Goal: Task Accomplishment & Management: Use online tool/utility

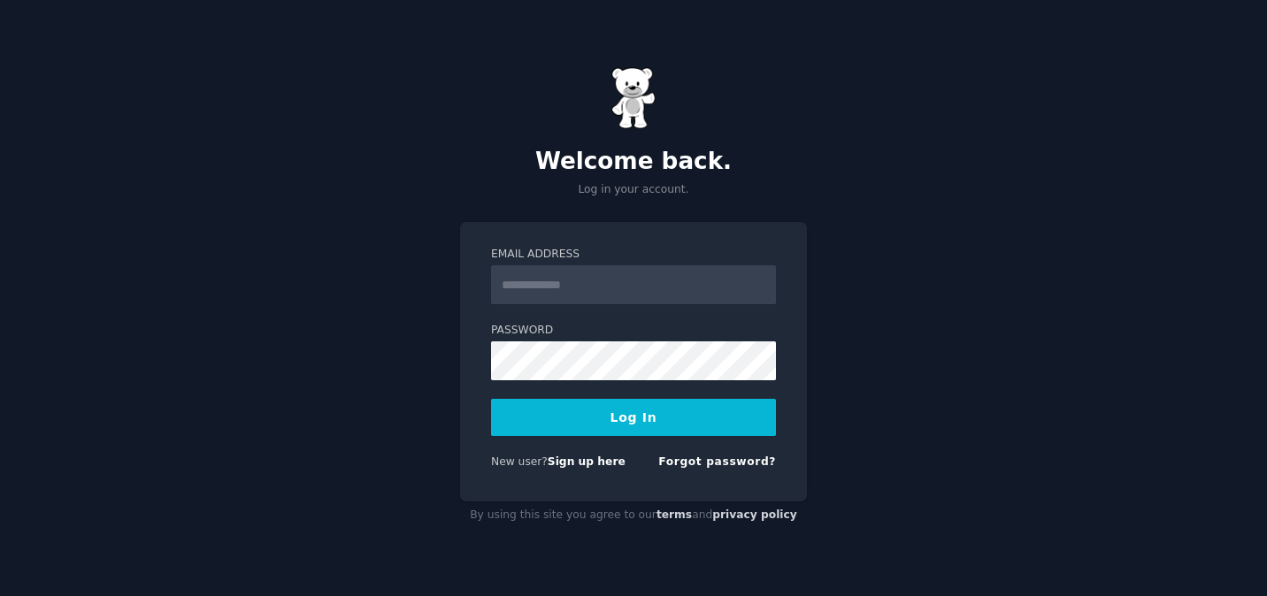
type input "**********"
click at [573, 430] on button "Log In" at bounding box center [633, 417] width 285 height 37
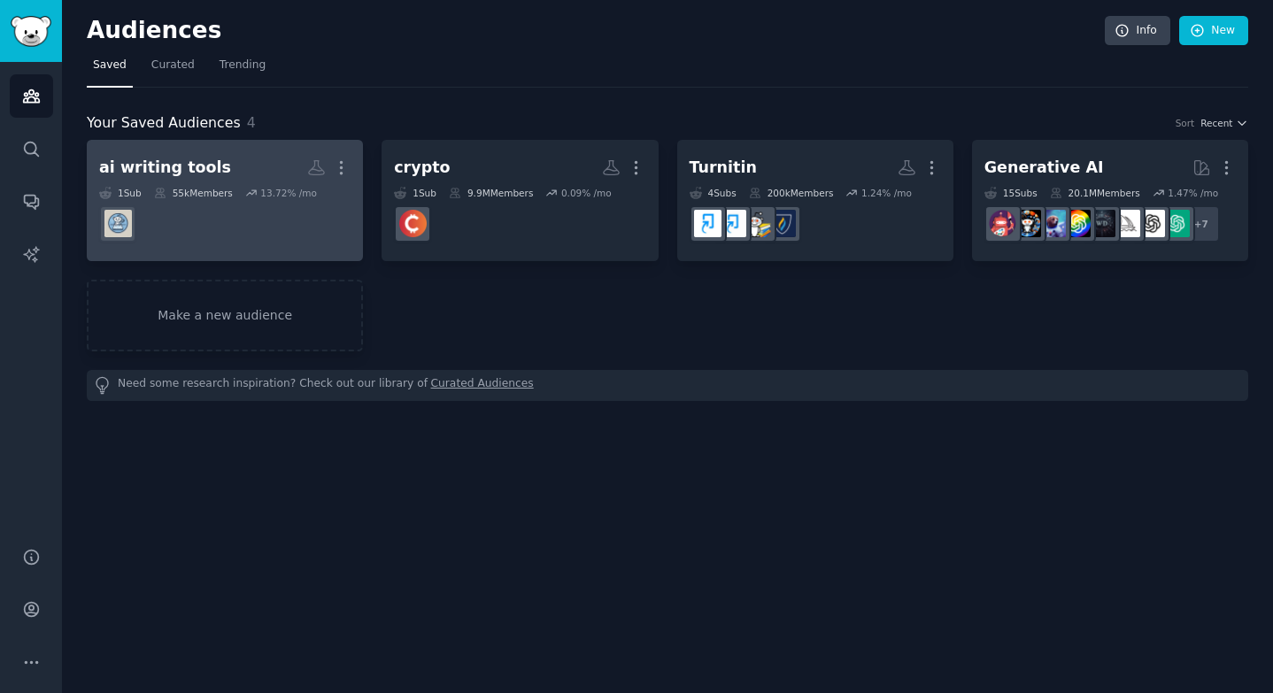
click at [126, 164] on div "ai writing tools" at bounding box center [165, 168] width 132 height 22
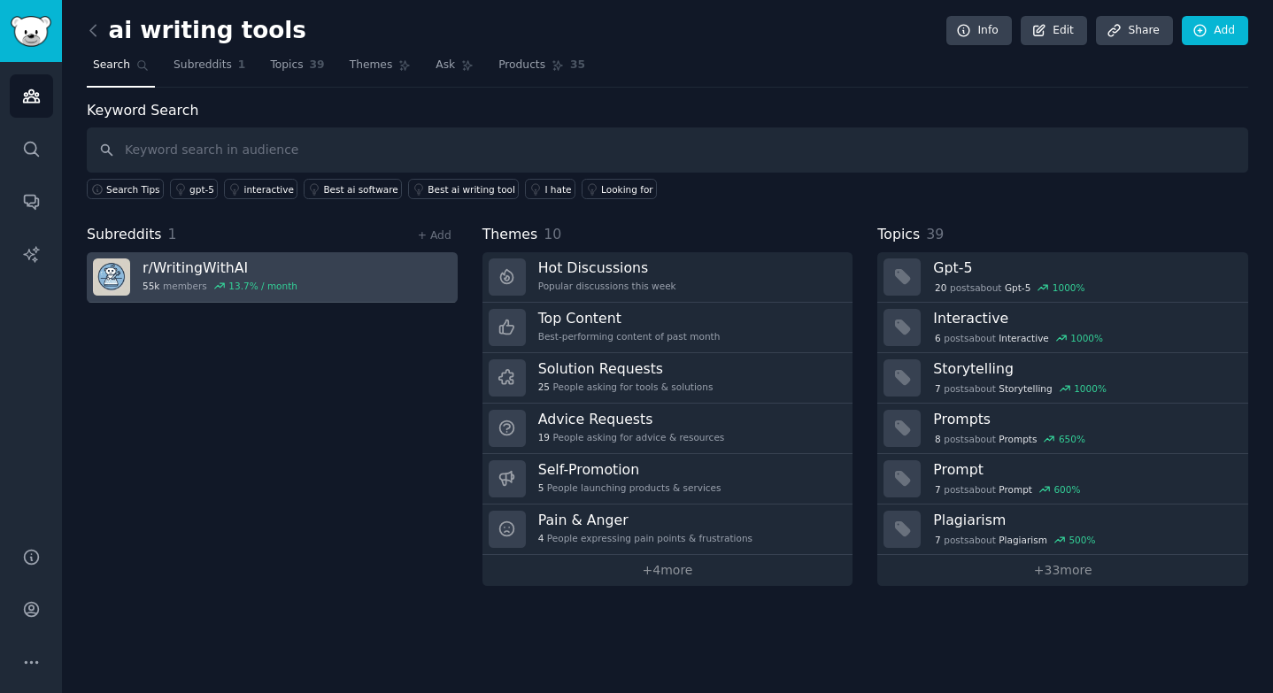
click at [204, 265] on h3 "r/ WritingWithAI" at bounding box center [219, 267] width 155 height 19
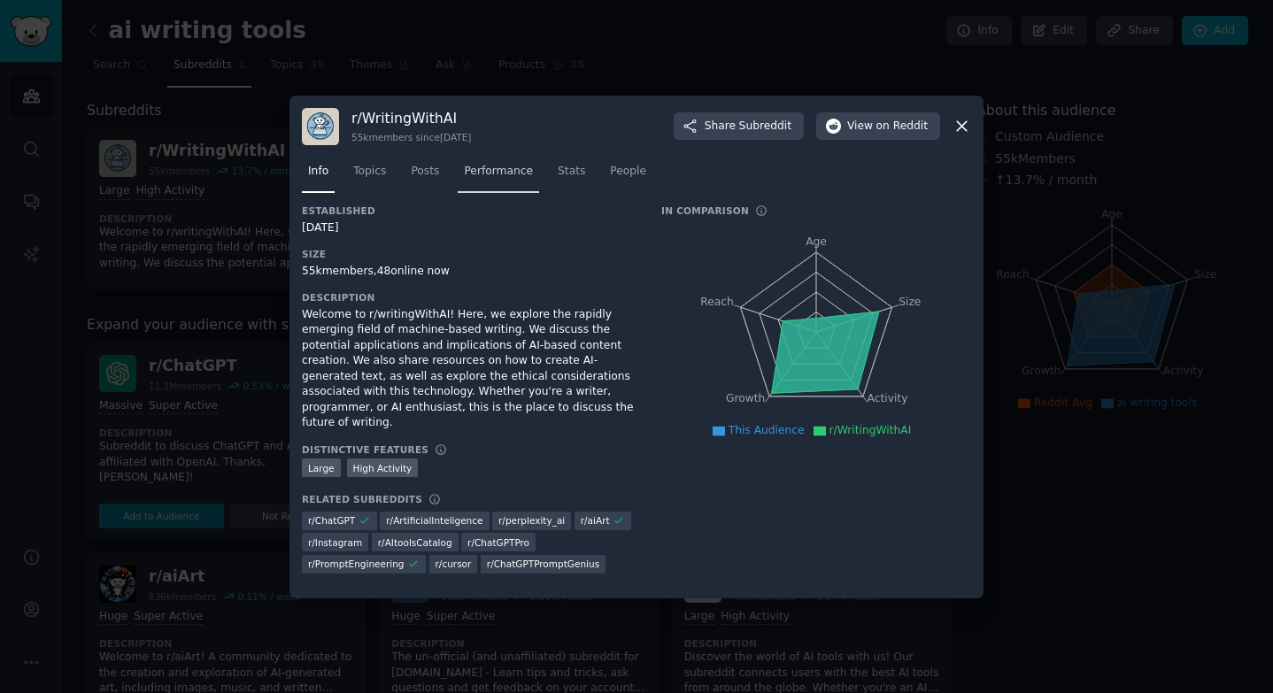
click at [499, 175] on span "Performance" at bounding box center [498, 172] width 69 height 16
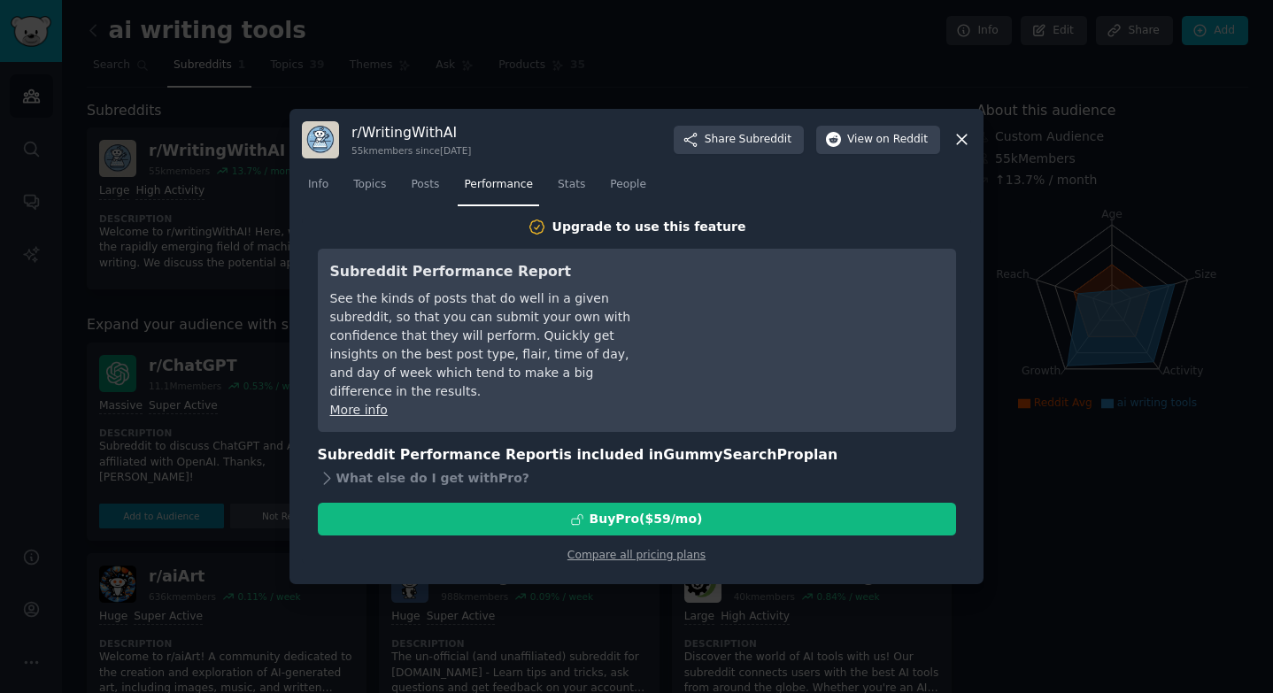
click at [958, 140] on icon at bounding box center [961, 139] width 19 height 19
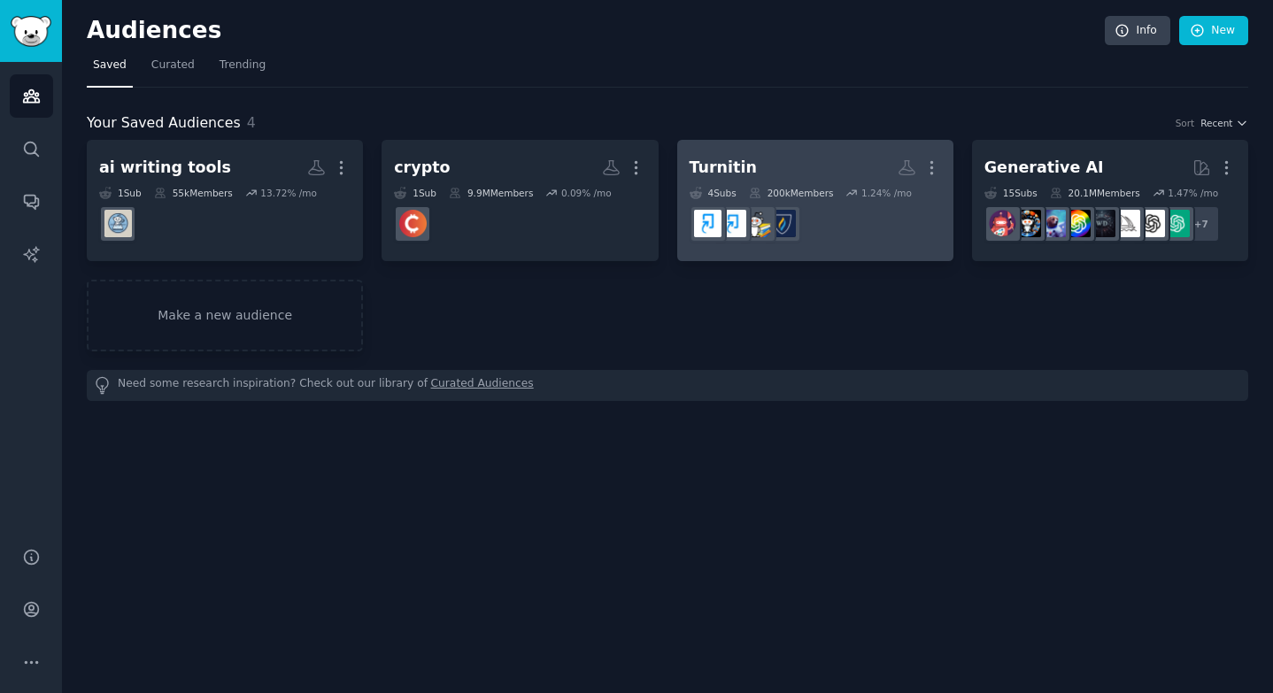
click at [711, 193] on div "4 Sub s" at bounding box center [712, 193] width 47 height 12
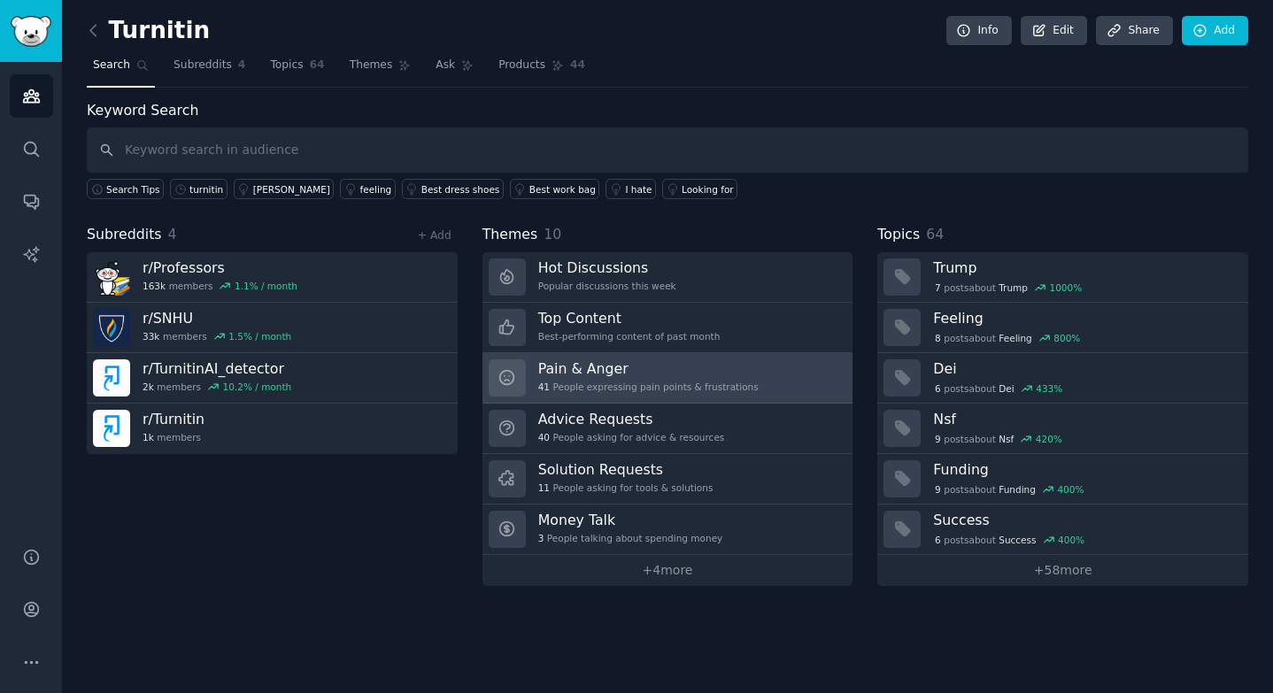
click at [701, 370] on h3 "Pain & Anger" at bounding box center [648, 368] width 220 height 19
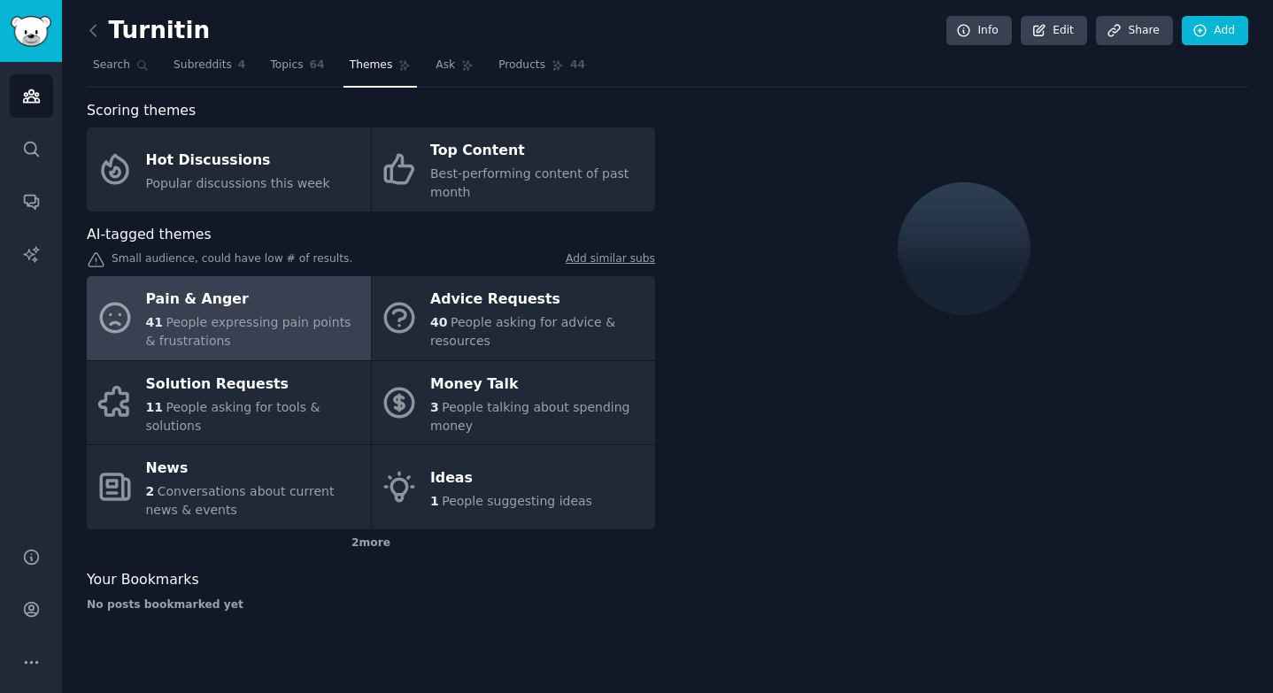
click at [296, 324] on span "People expressing pain points & frustrations" at bounding box center [248, 331] width 205 height 33
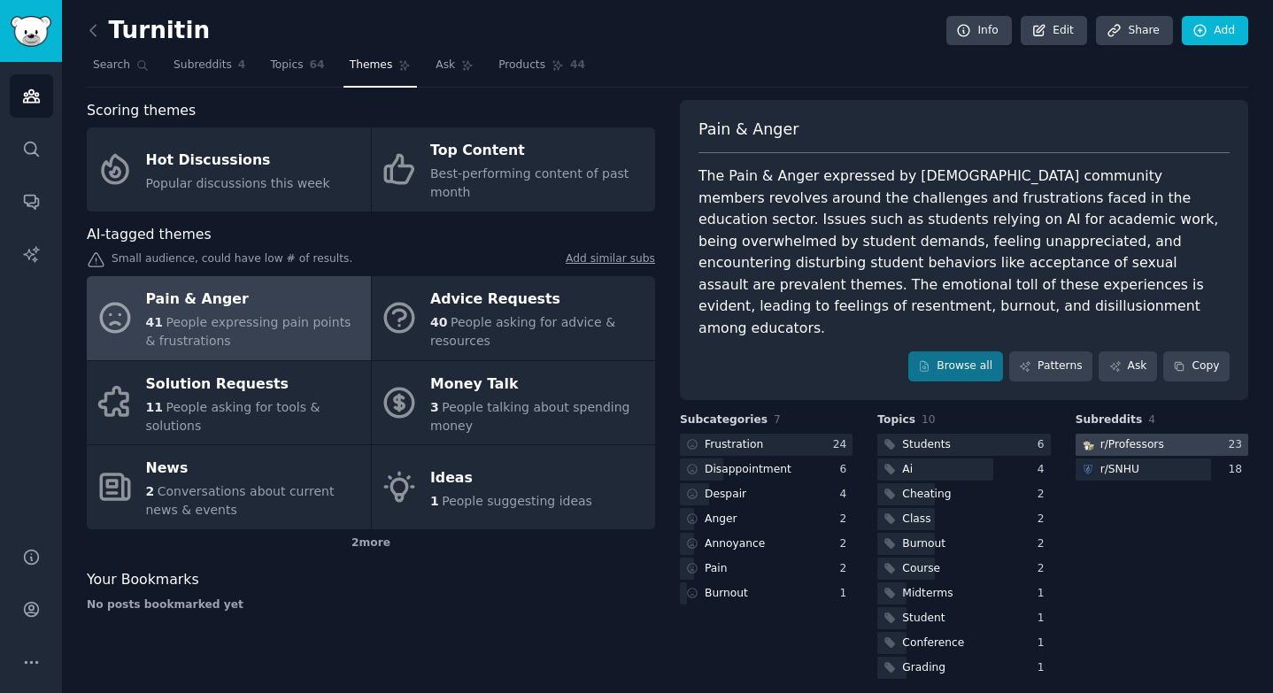
click at [1150, 437] on div "r/ Professors" at bounding box center [1132, 445] width 64 height 16
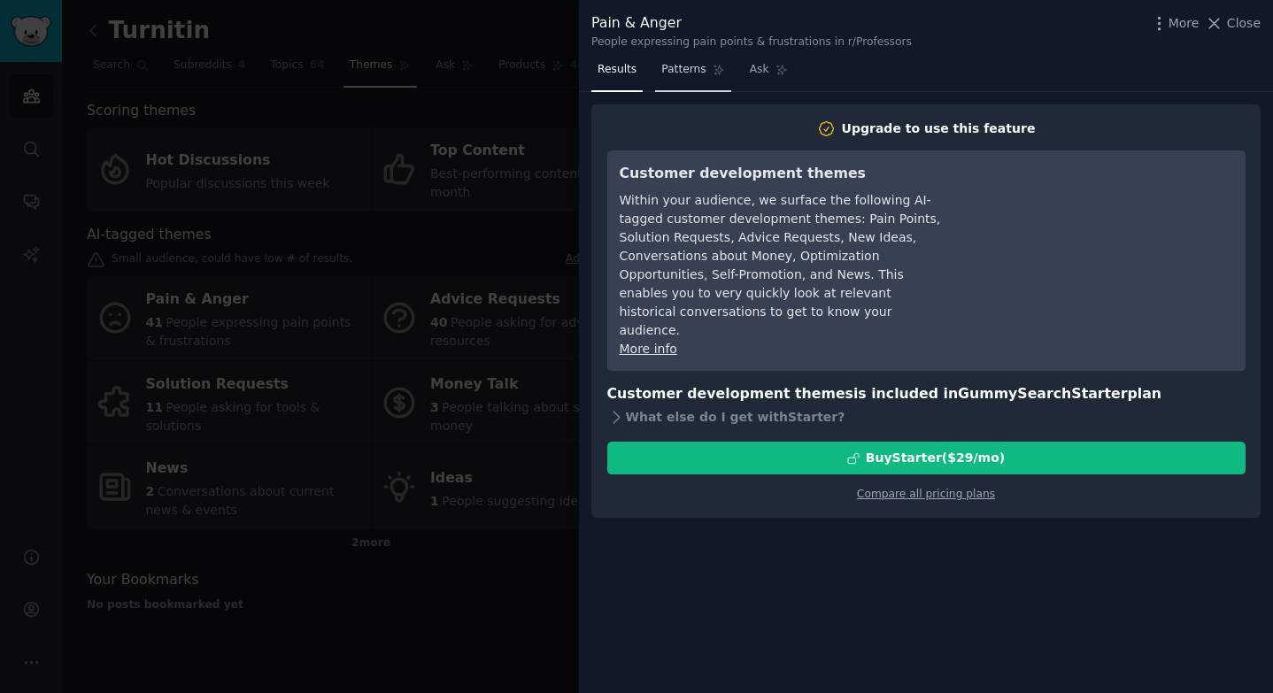
click at [708, 81] on link "Patterns" at bounding box center [692, 74] width 75 height 36
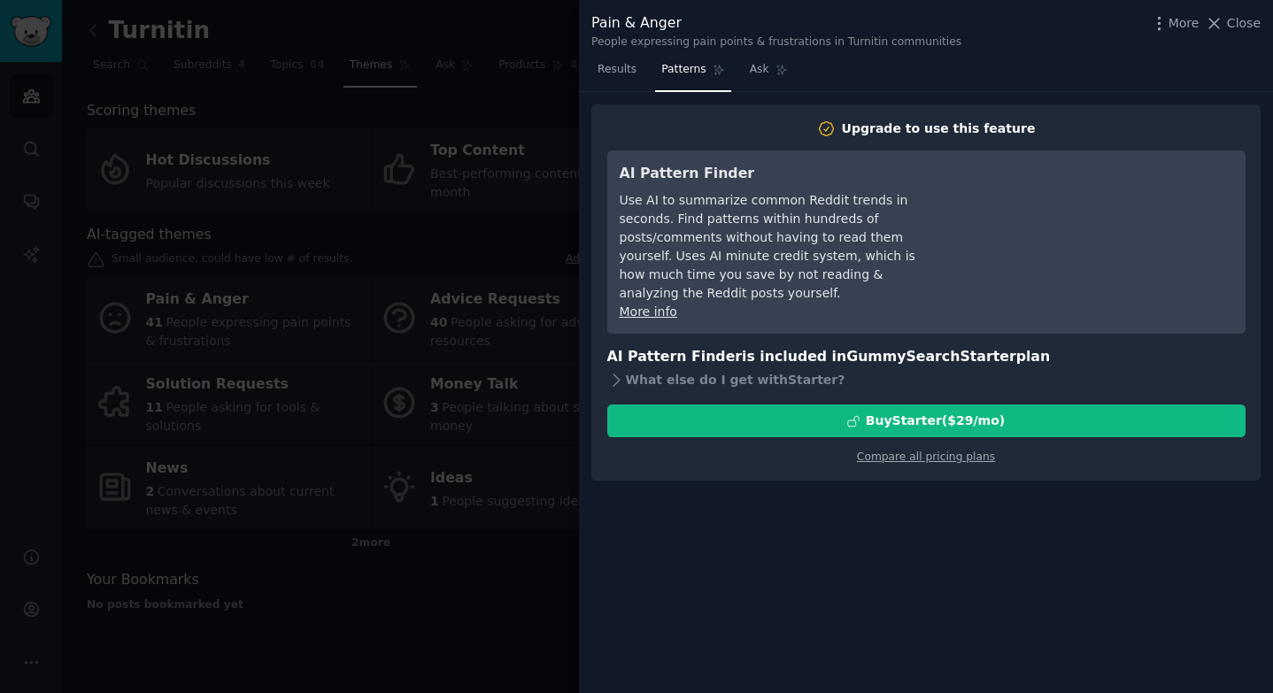
click at [511, 227] on div at bounding box center [636, 346] width 1273 height 693
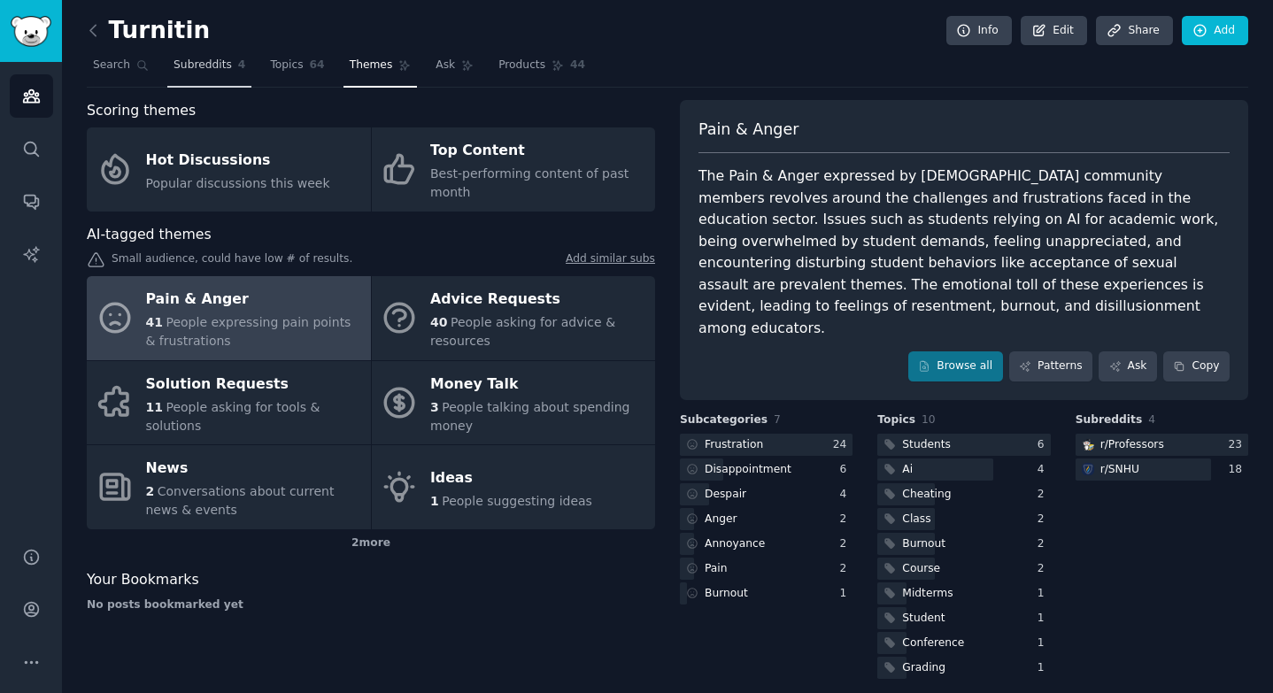
click at [206, 64] on span "Subreddits" at bounding box center [202, 66] width 58 height 16
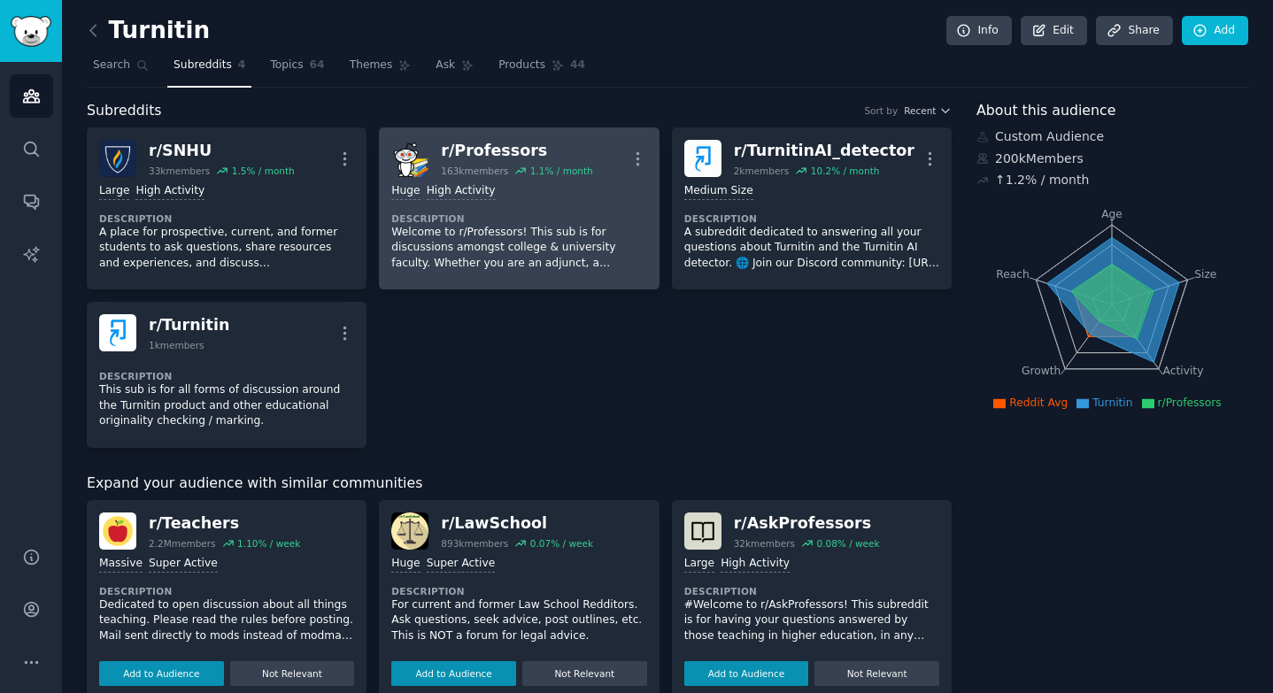
click at [463, 155] on div "r/ Professors" at bounding box center [516, 151] width 151 height 22
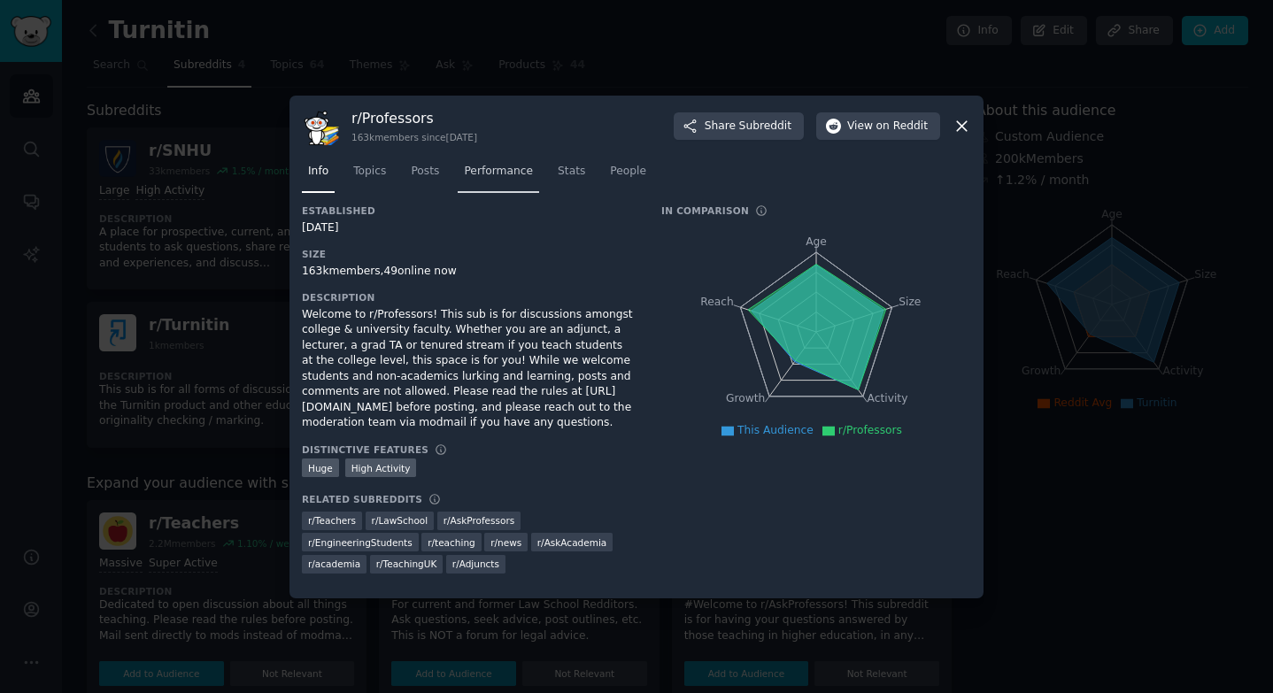
click at [484, 165] on span "Performance" at bounding box center [498, 172] width 69 height 16
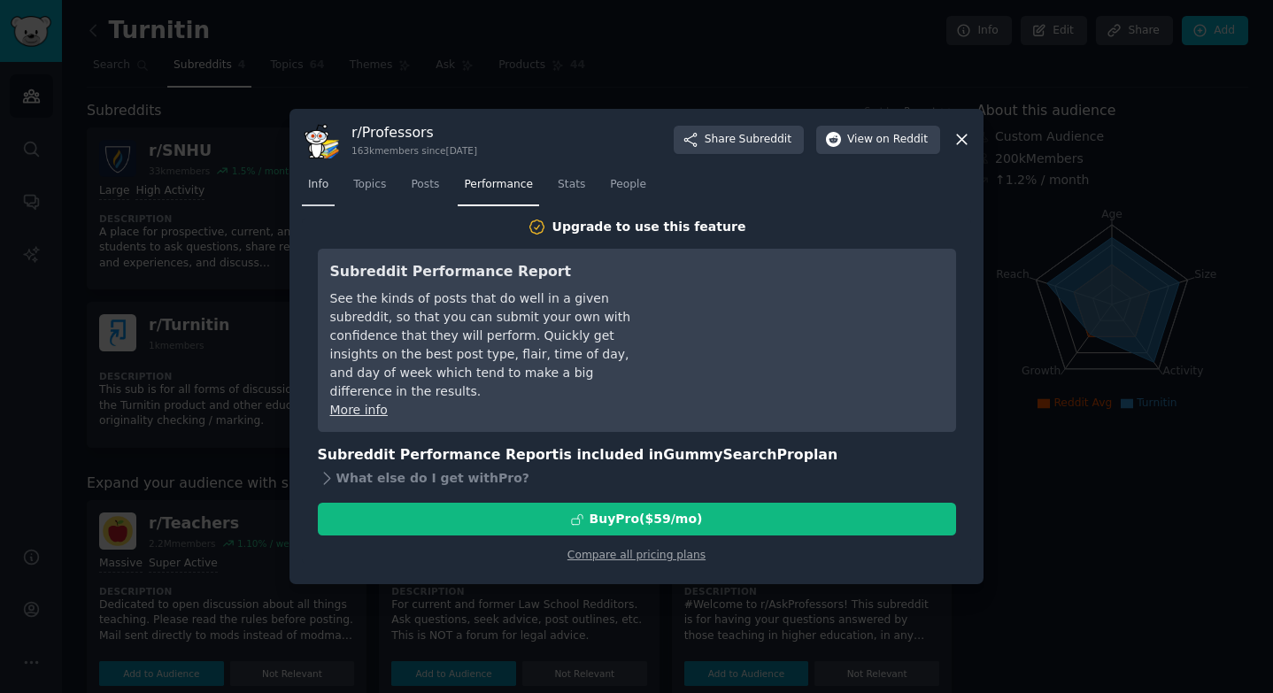
click at [324, 178] on span "Info" at bounding box center [318, 185] width 20 height 16
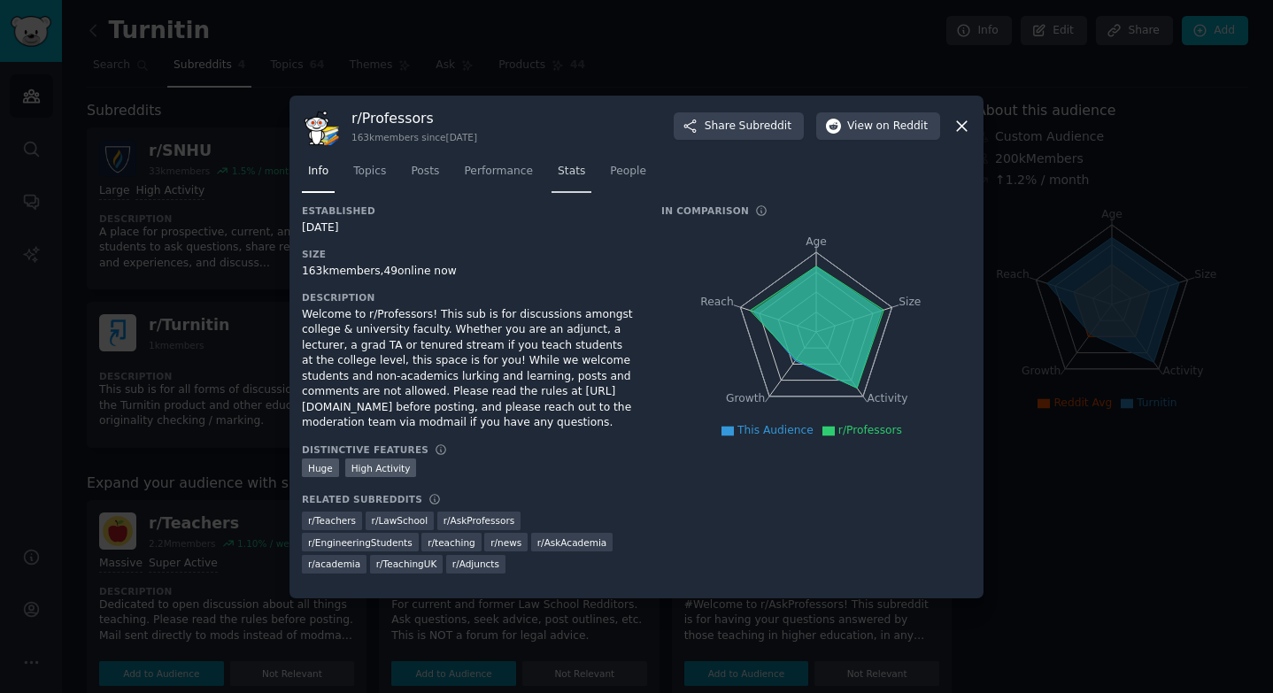
click at [565, 169] on span "Stats" at bounding box center [571, 172] width 27 height 16
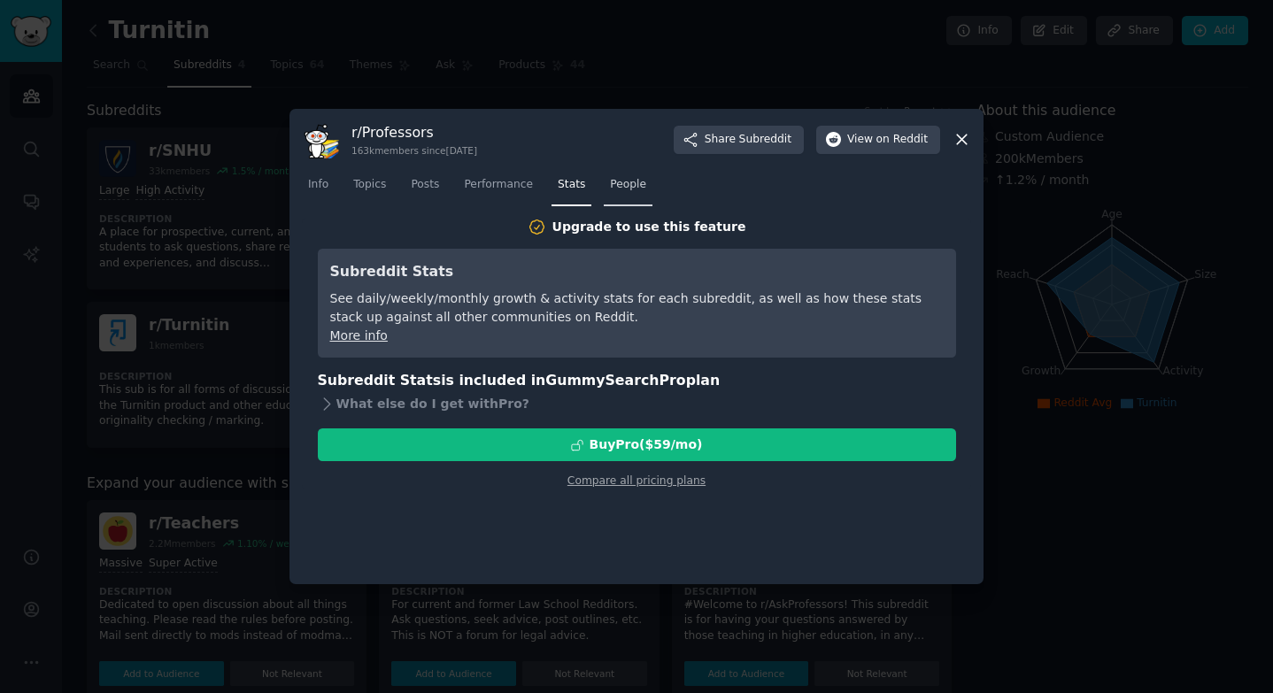
click at [629, 171] on link "People" at bounding box center [628, 189] width 49 height 36
click at [631, 186] on span "People" at bounding box center [628, 185] width 36 height 16
click at [518, 79] on div at bounding box center [636, 346] width 1273 height 693
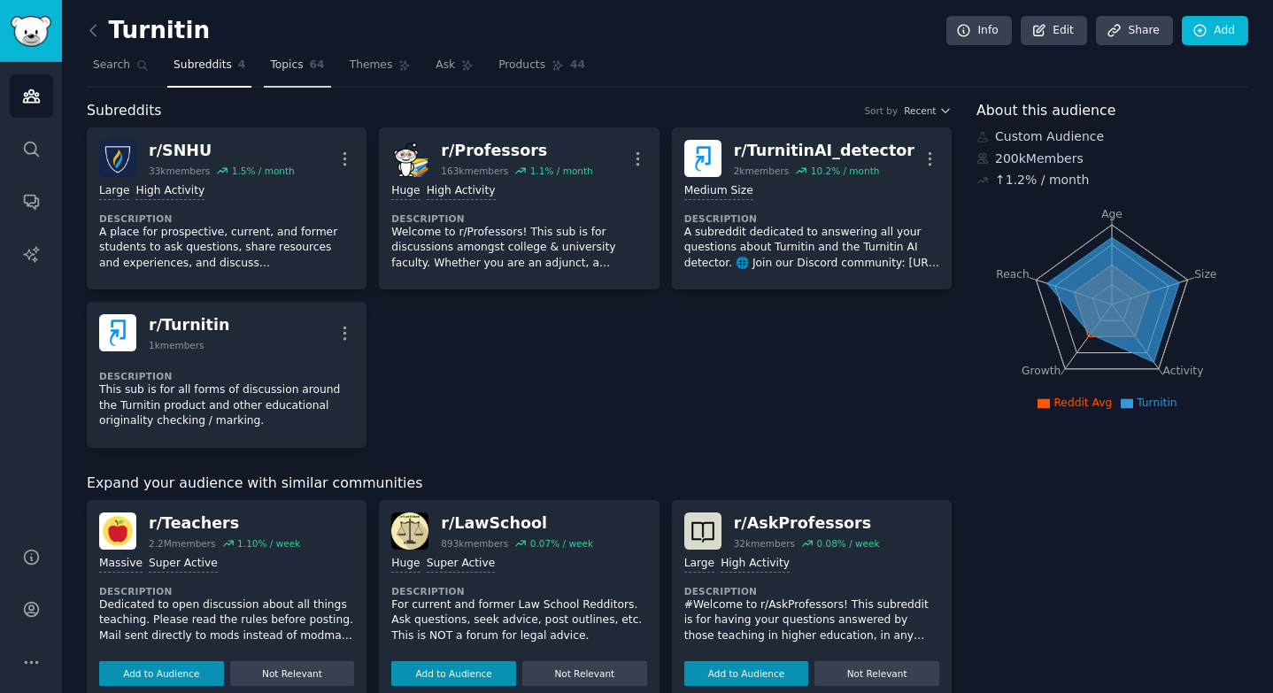
click at [276, 73] on link "Topics 64" at bounding box center [297, 69] width 66 height 36
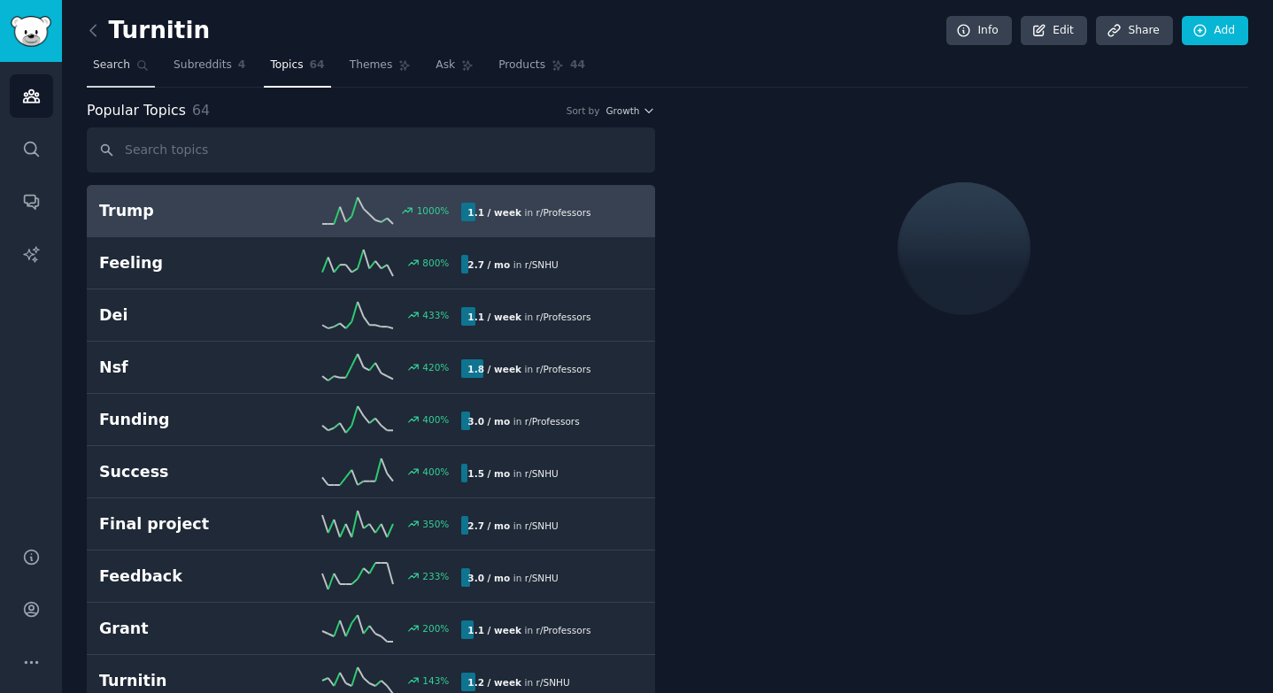
click at [113, 67] on span "Search" at bounding box center [111, 66] width 37 height 16
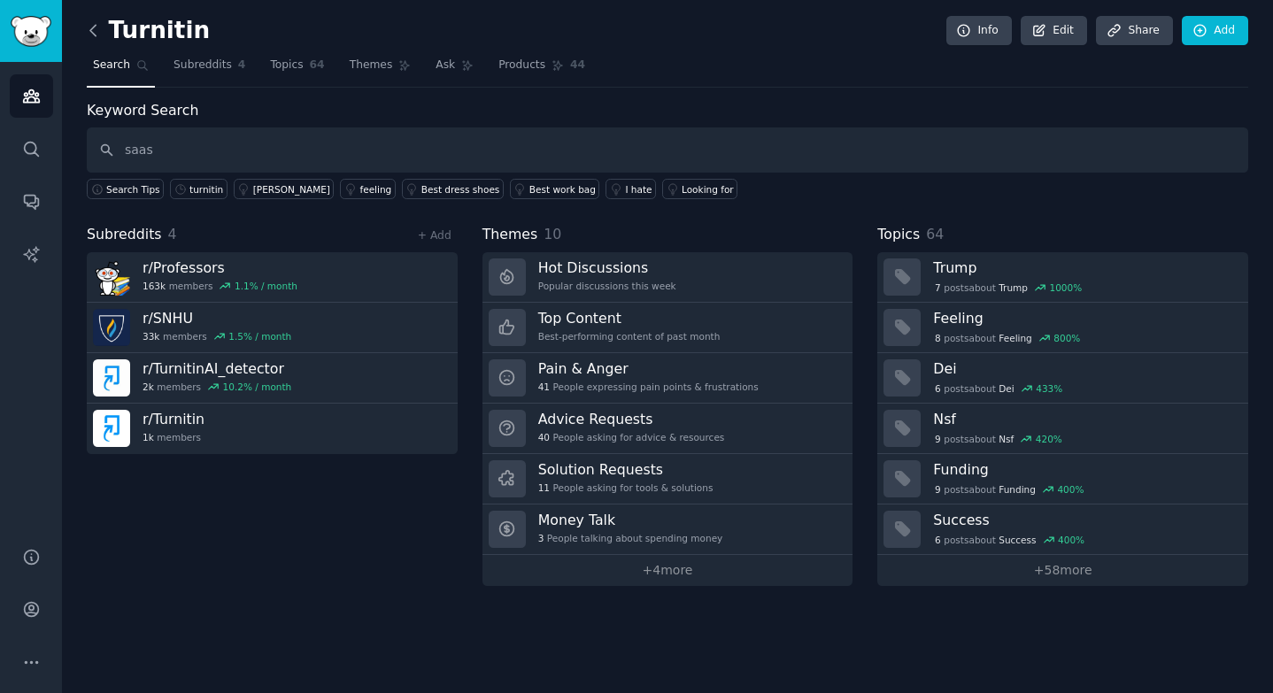
type input "saas"
click at [90, 27] on icon at bounding box center [93, 30] width 19 height 19
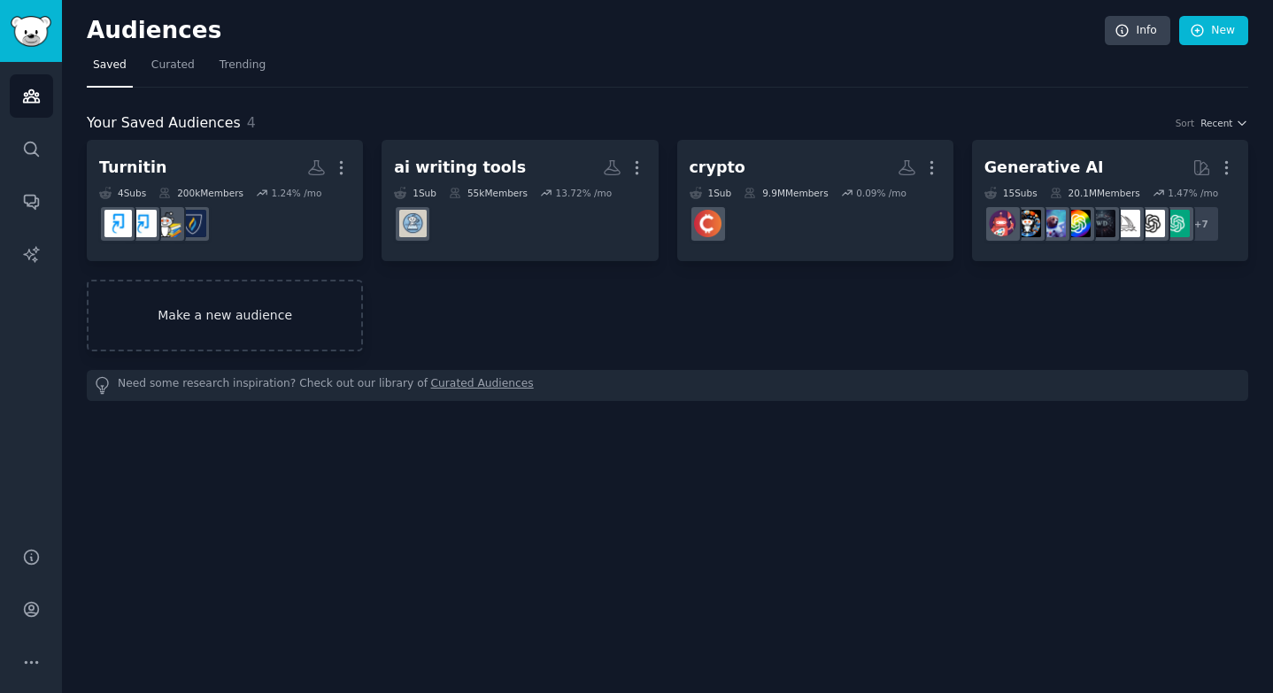
click at [261, 325] on link "Make a new audience" at bounding box center [225, 316] width 276 height 72
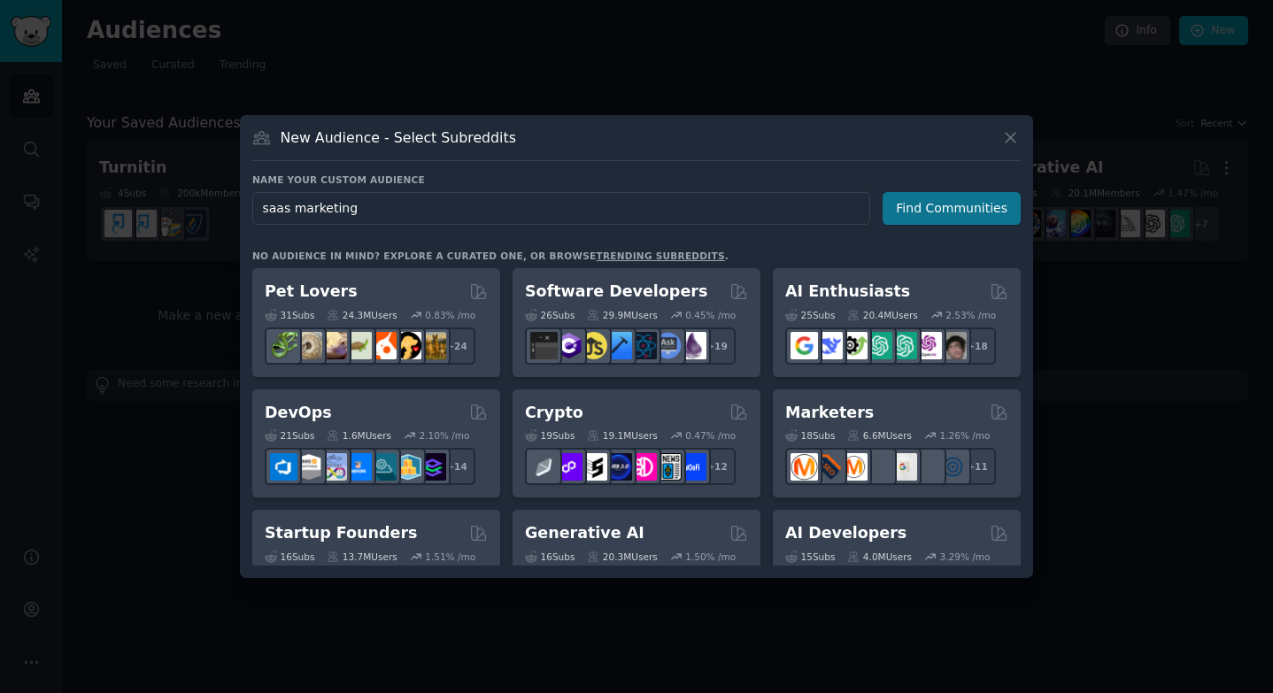
type input "saas marketing"
click at [944, 203] on button "Find Communities" at bounding box center [951, 208] width 138 height 33
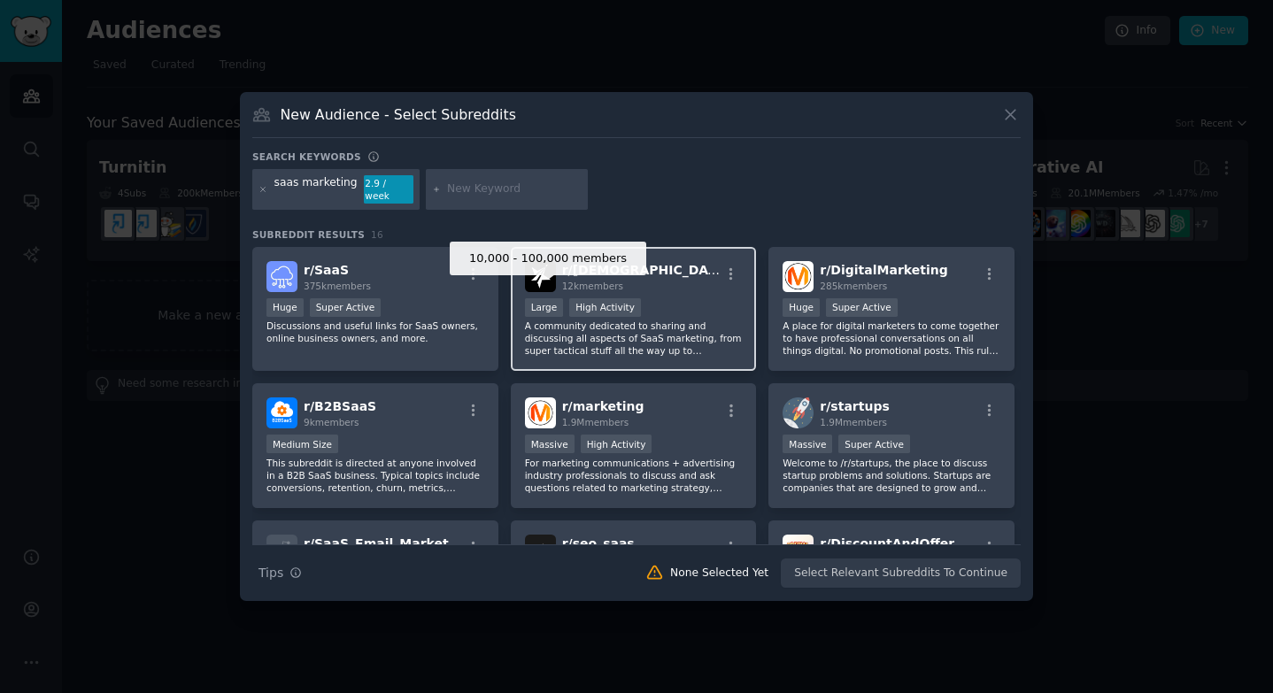
click at [558, 302] on div "Large" at bounding box center [544, 307] width 39 height 19
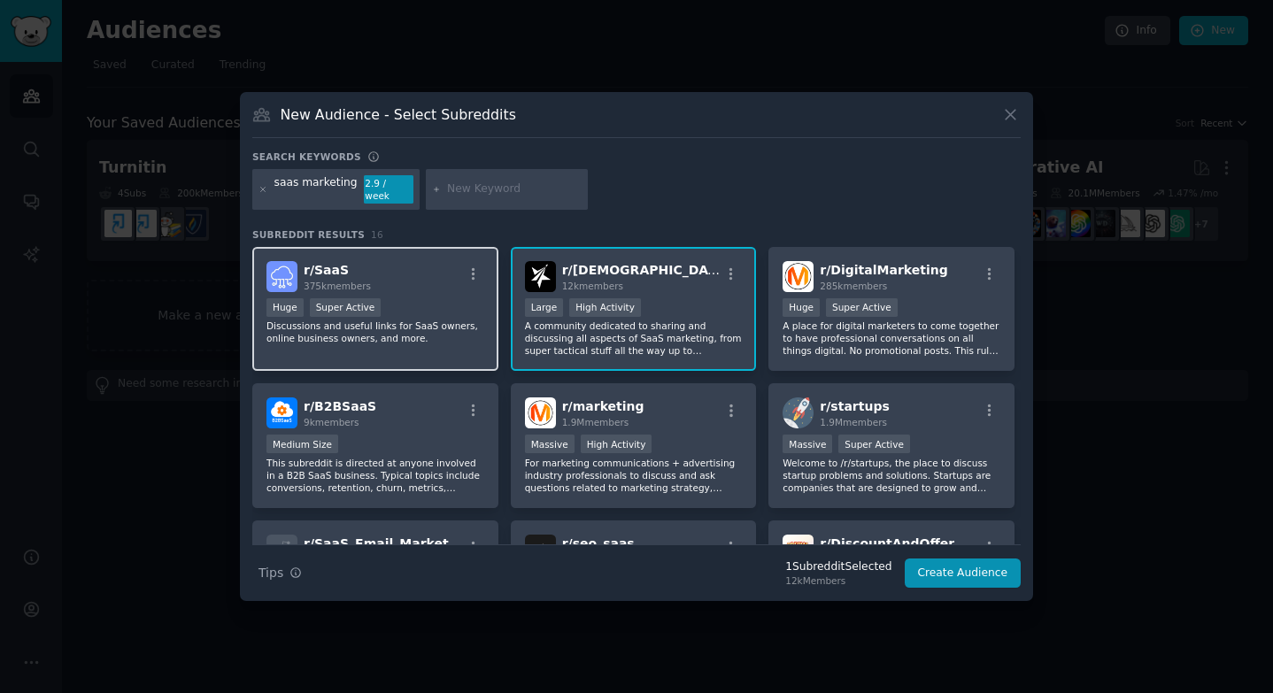
click at [419, 319] on p "Discussions and useful links for SaaS owners, online business owners, and more." at bounding box center [375, 331] width 218 height 25
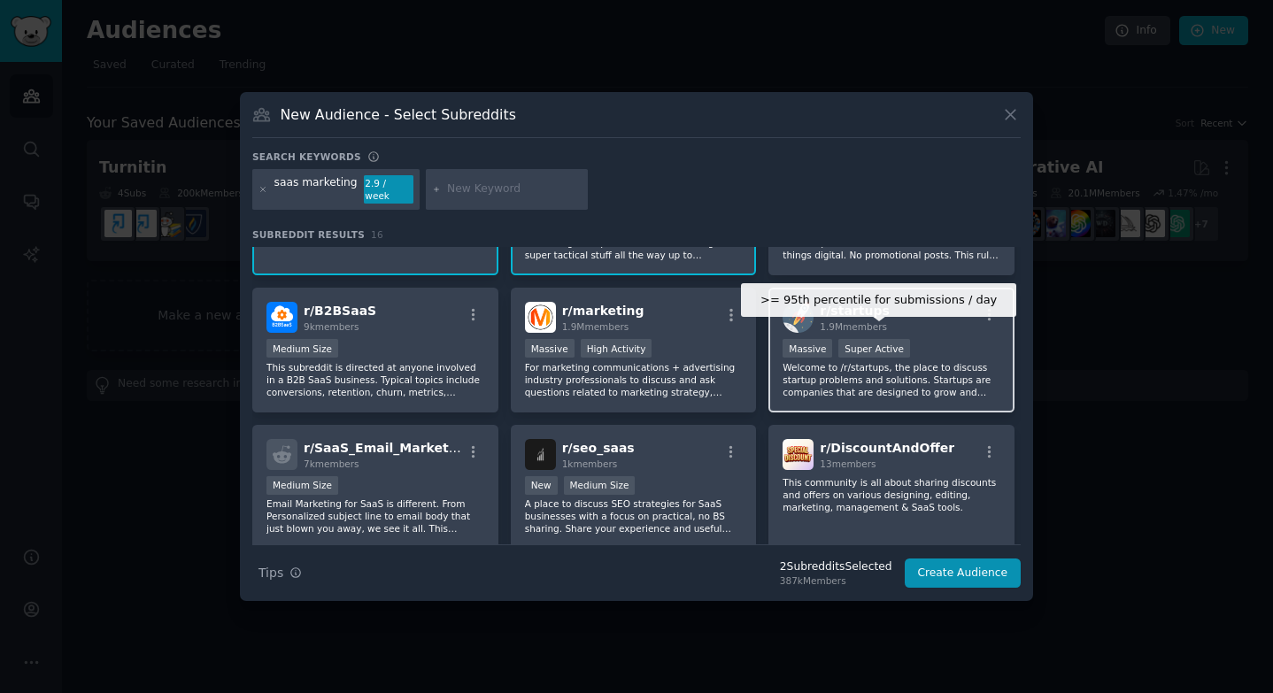
click at [838, 339] on div "Super Active" at bounding box center [874, 348] width 72 height 19
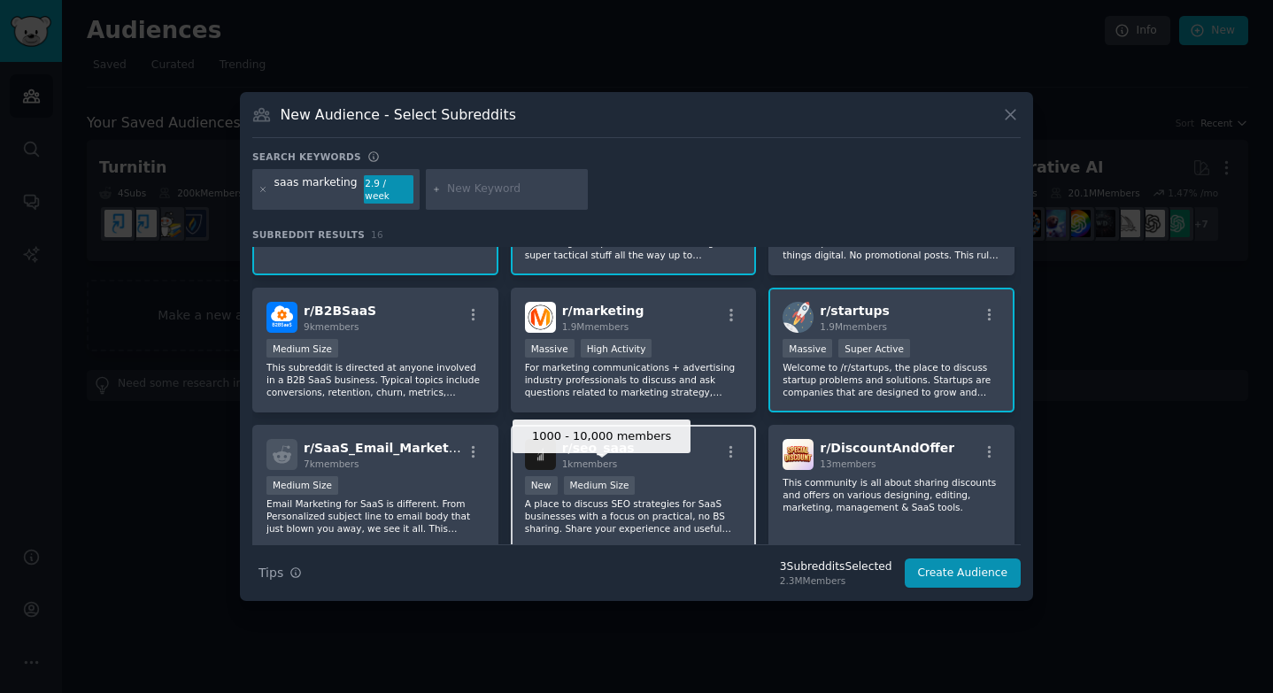
click at [619, 476] on div "Medium Size" at bounding box center [600, 485] width 72 height 19
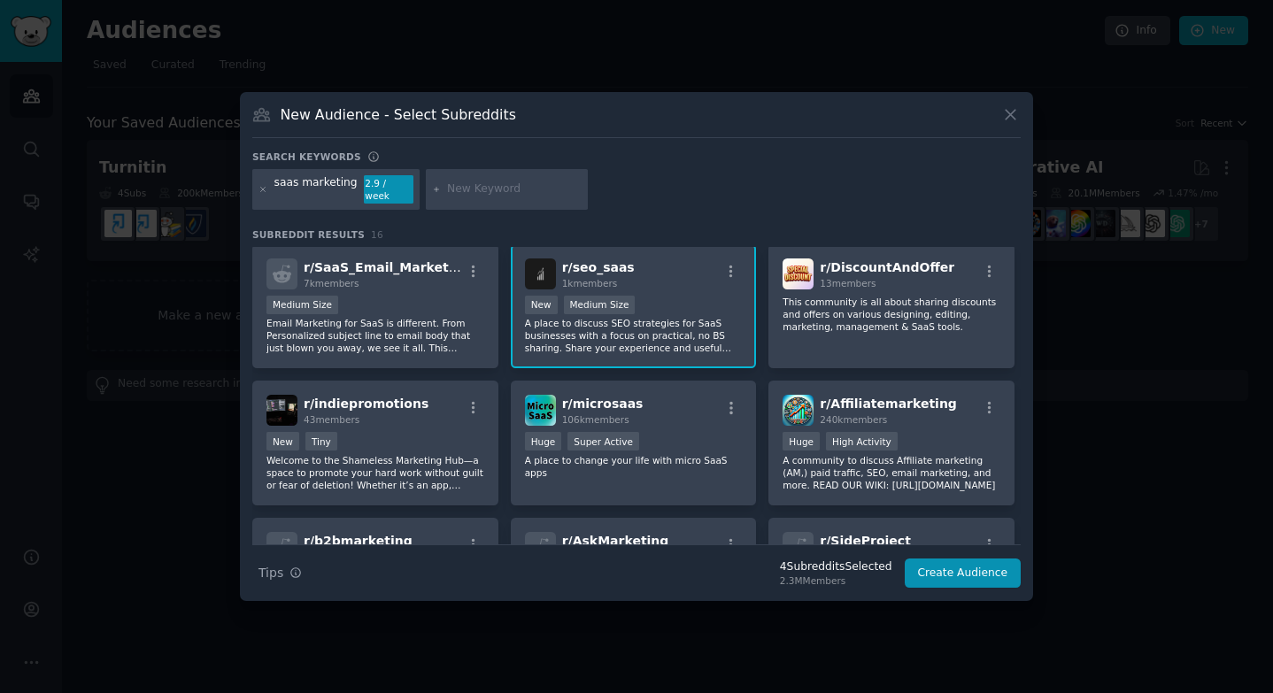
scroll to position [296, 0]
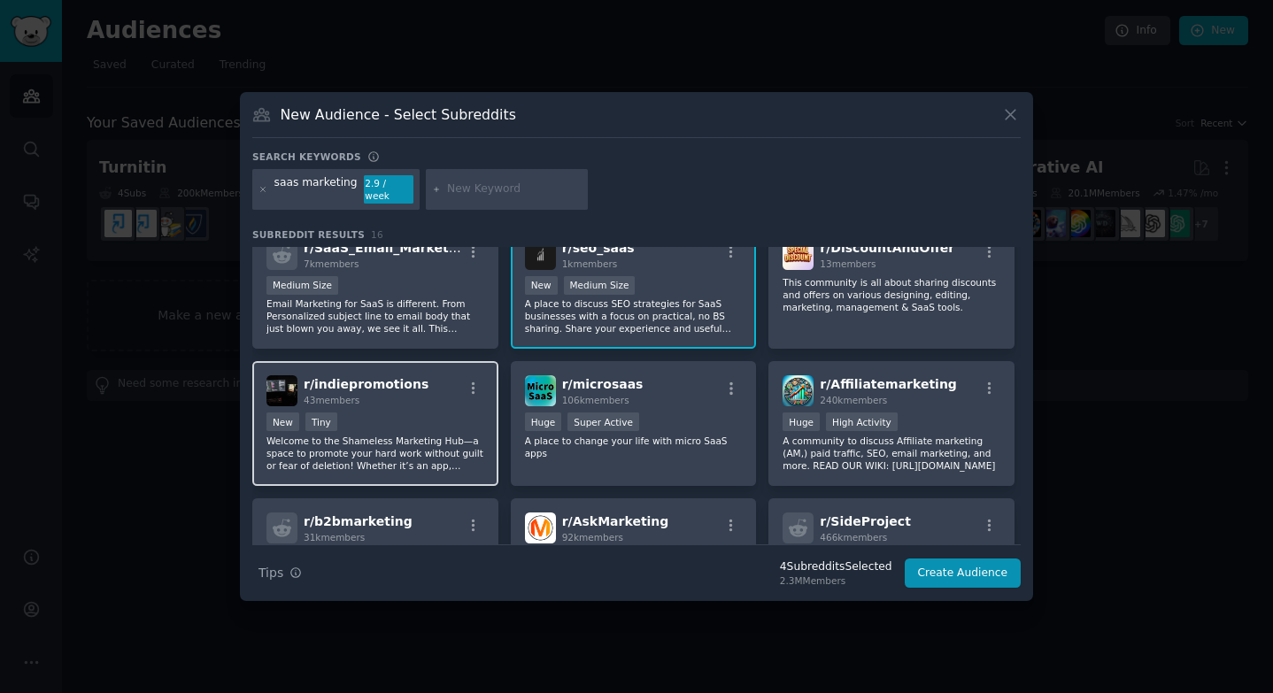
click at [483, 421] on div "r/ indiepromotions 43 members New Tiny Welcome to the Shameless Marketing Hub—a…" at bounding box center [375, 423] width 246 height 125
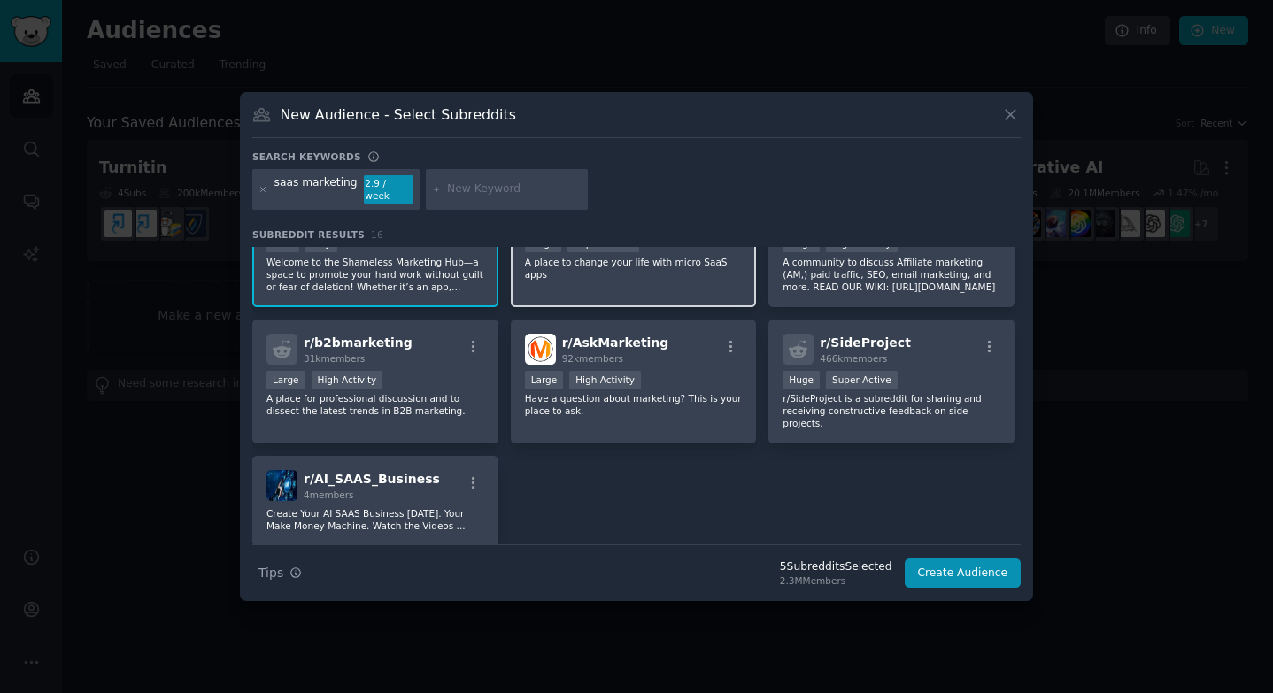
scroll to position [473, 0]
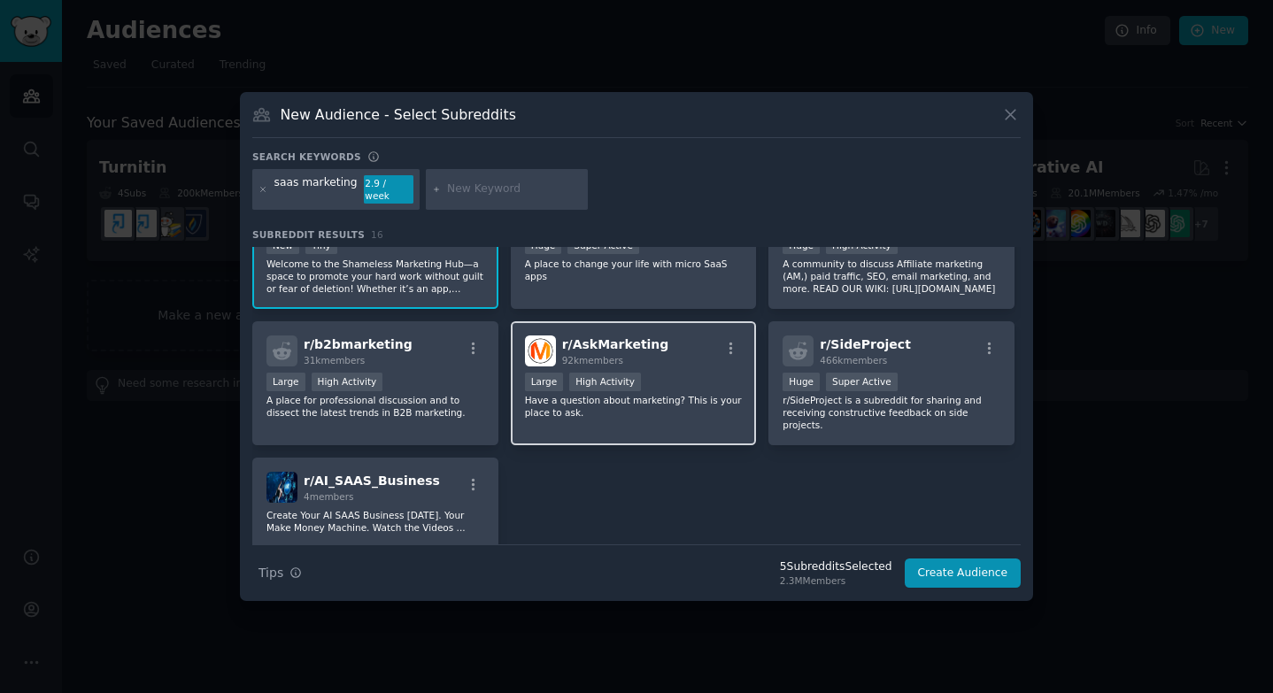
click at [709, 373] on div "Large High Activity" at bounding box center [634, 384] width 218 height 22
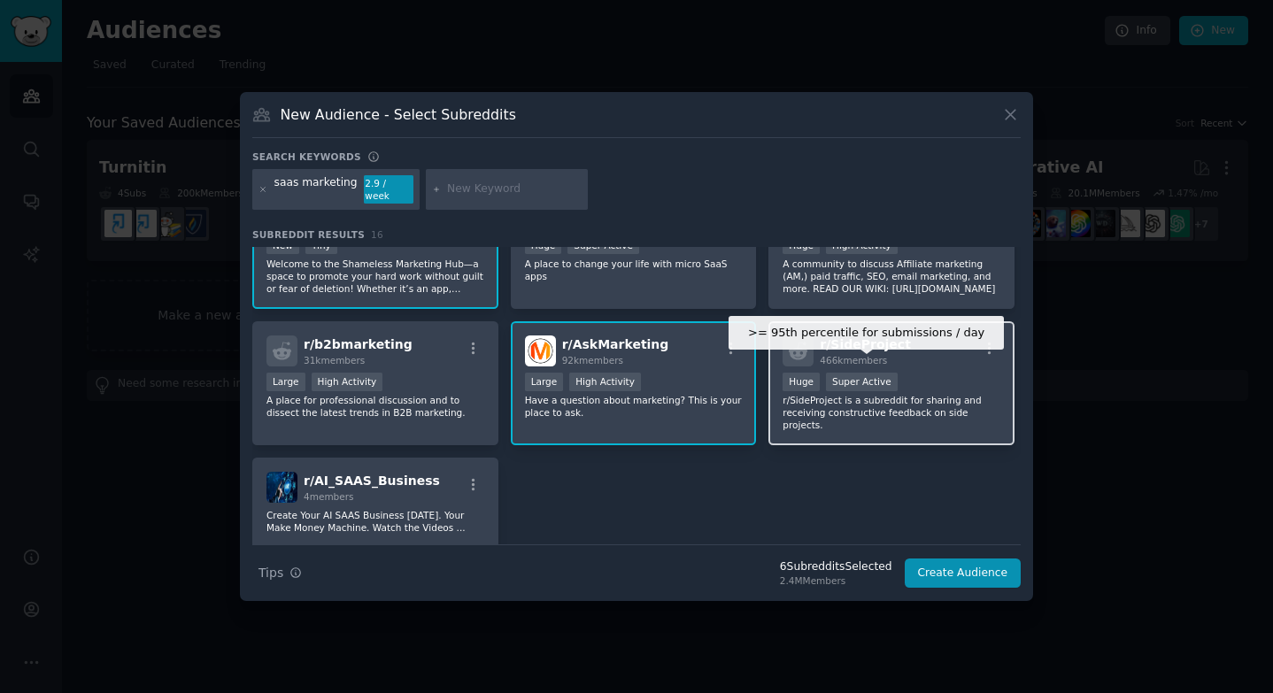
click at [836, 376] on div "Super Active" at bounding box center [862, 382] width 72 height 19
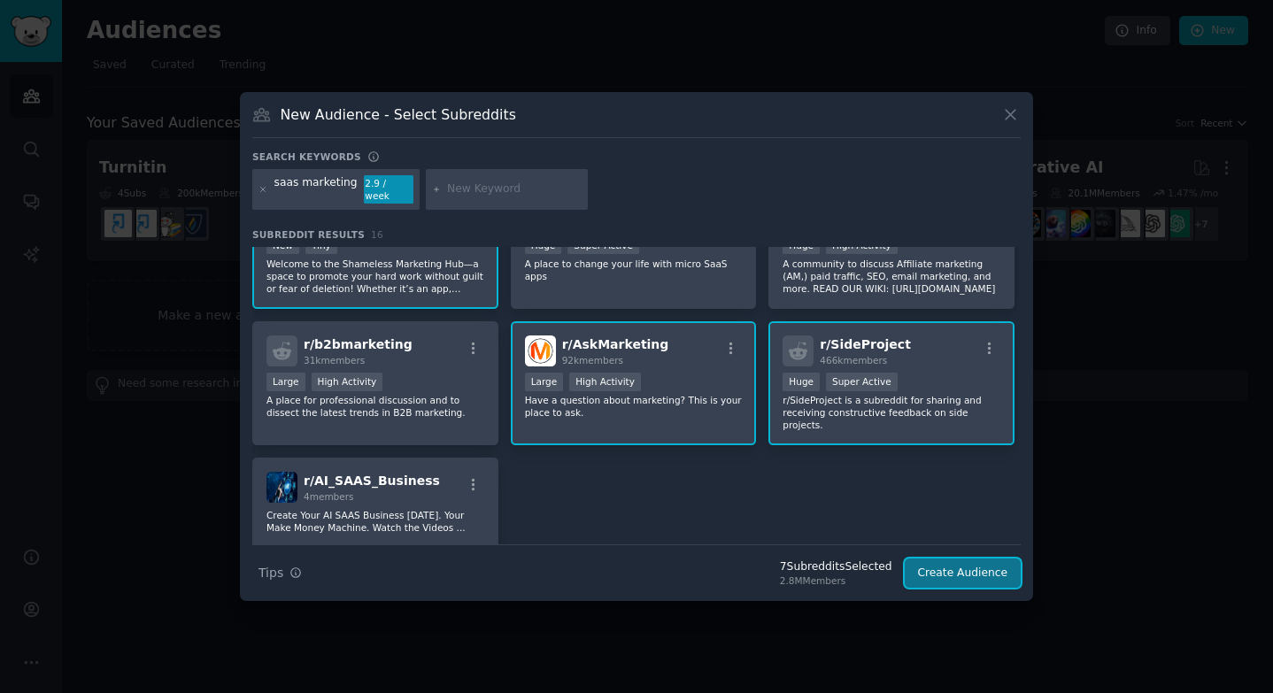
click at [952, 572] on button "Create Audience" at bounding box center [962, 573] width 117 height 30
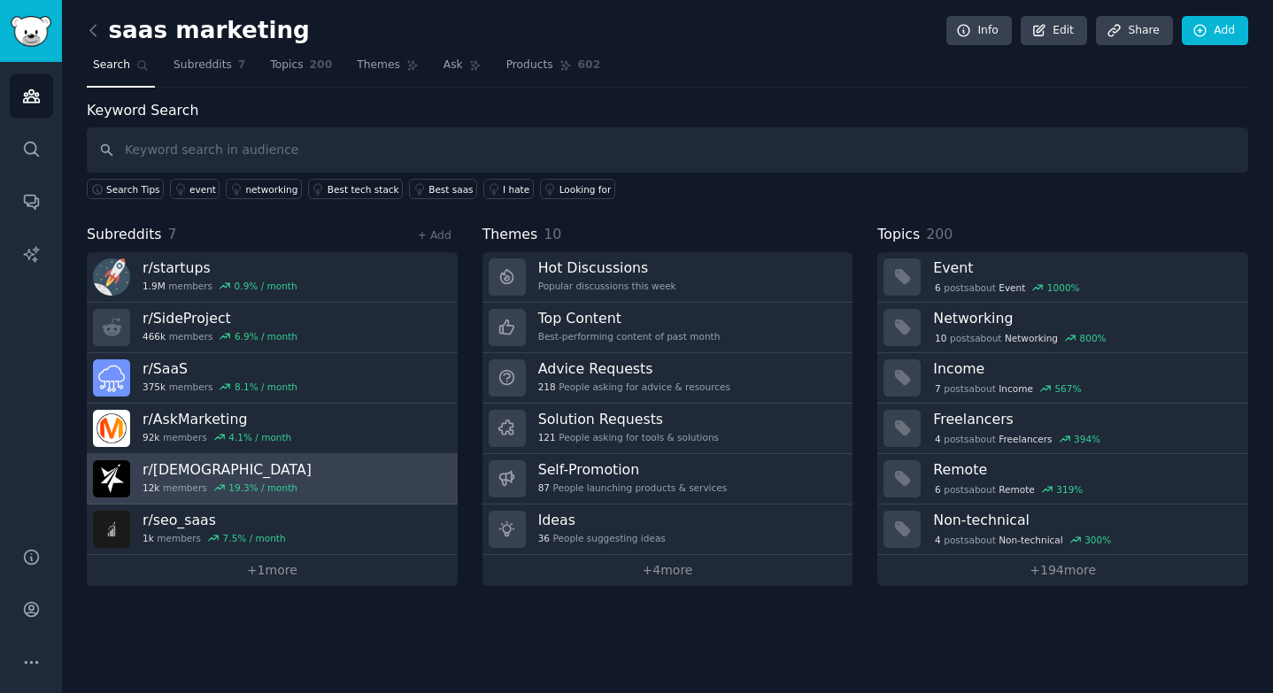
click at [353, 468] on link "r/ SaaSMarketing 12k members 19.3 % / month" at bounding box center [272, 479] width 371 height 50
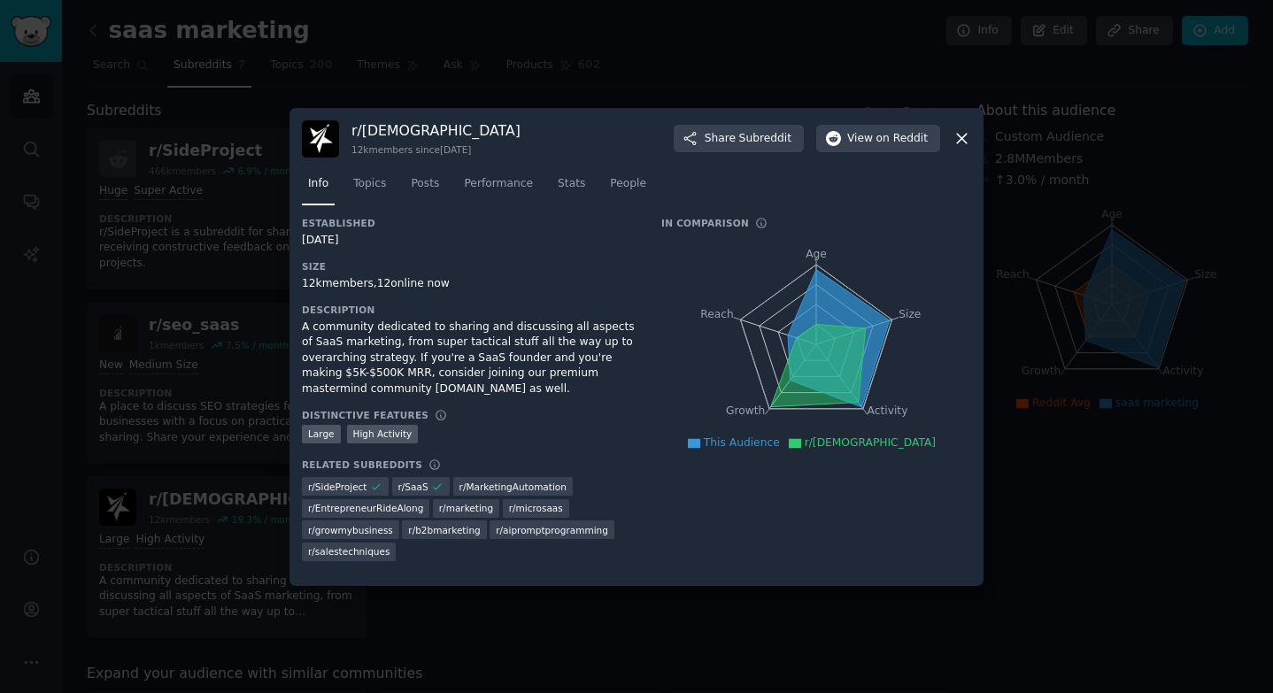
click at [235, 207] on div at bounding box center [636, 346] width 1273 height 693
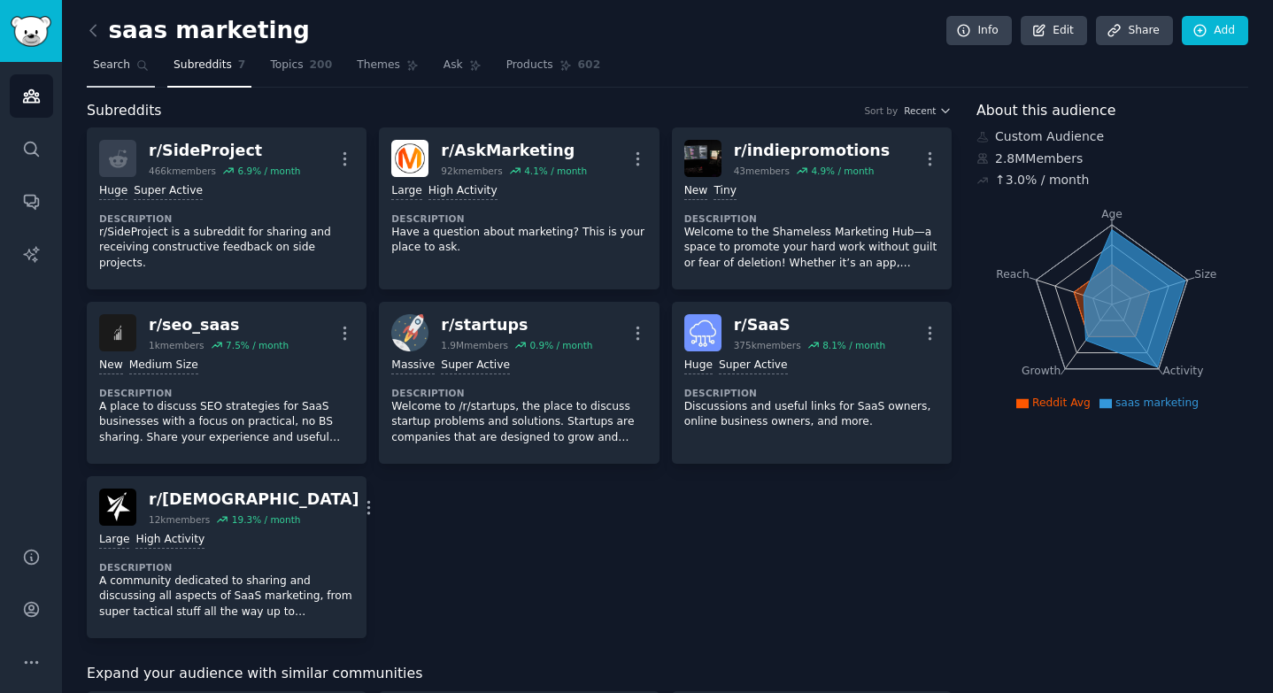
click at [138, 64] on icon at bounding box center [143, 66] width 10 height 10
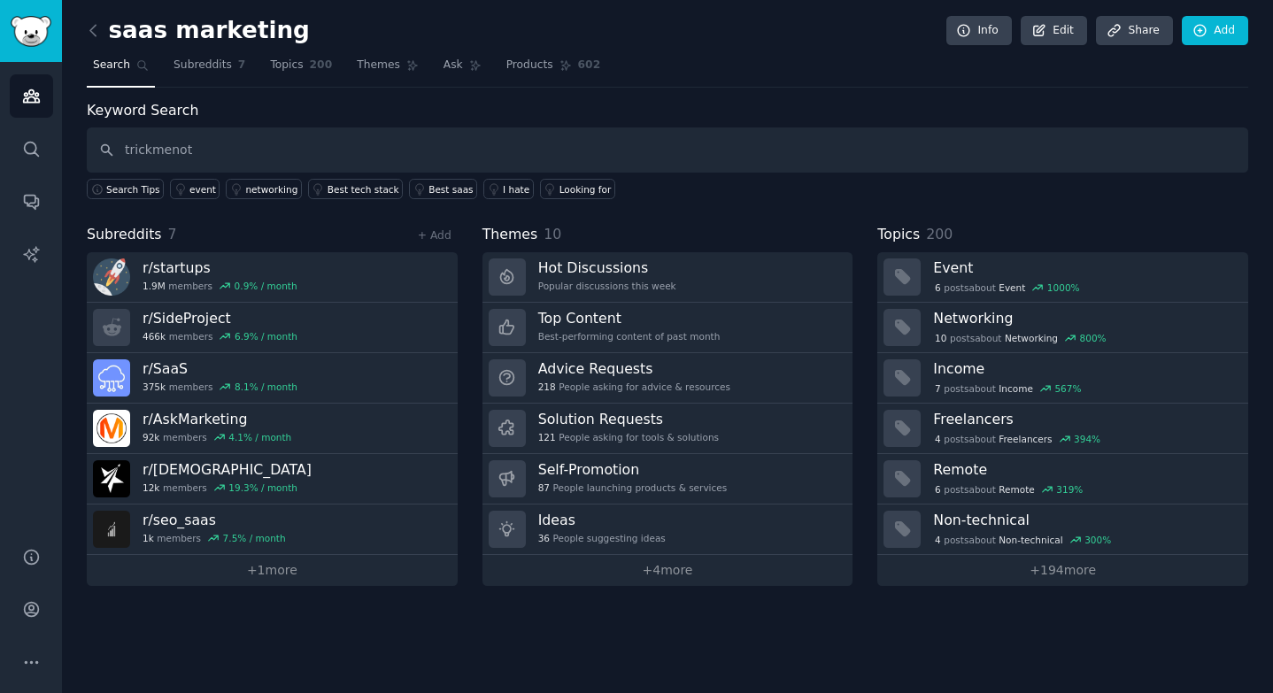
type input "trickmenot"
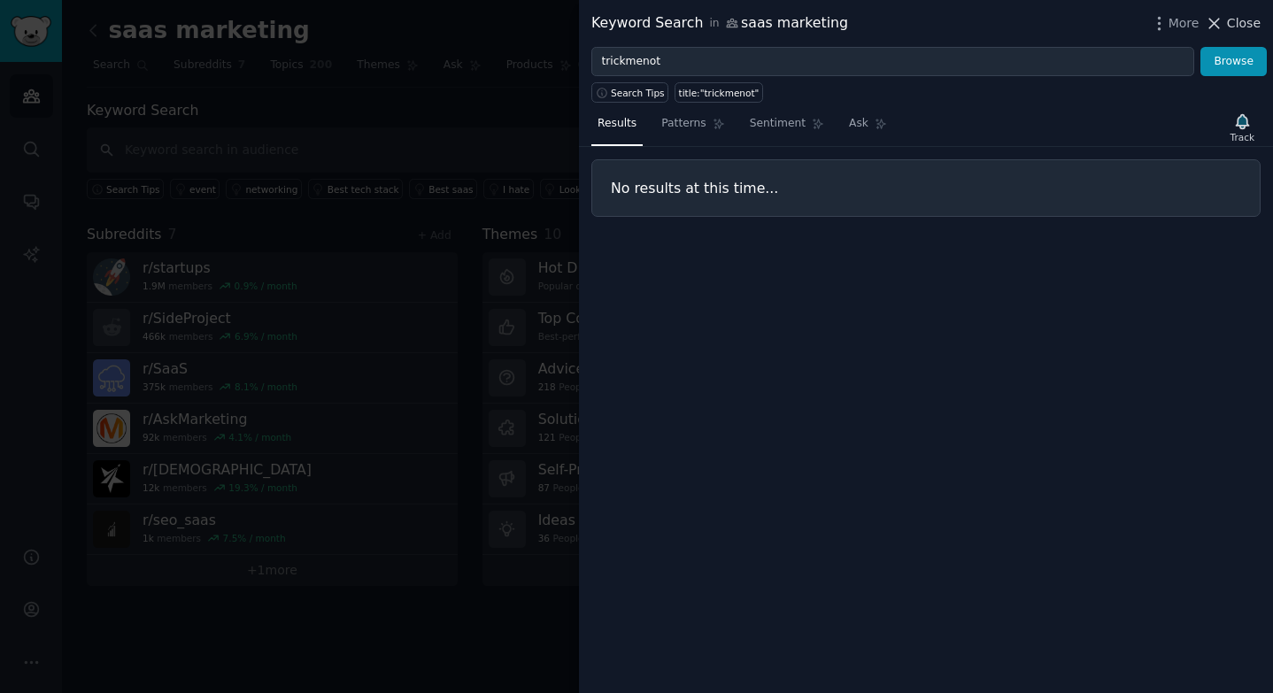
click at [1245, 22] on span "Close" at bounding box center [1244, 23] width 34 height 19
